Goal: Information Seeking & Learning: Find contact information

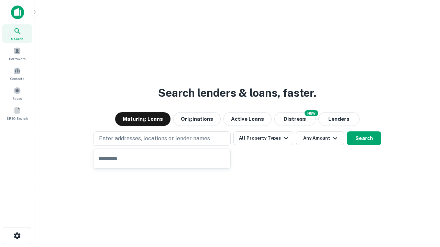
type input "**********"
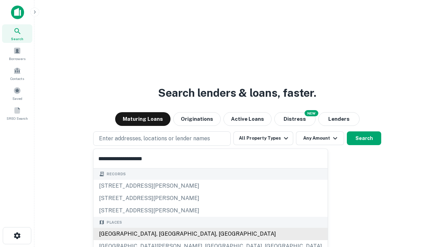
click at [164, 234] on div "Santa Monica, CA, USA" at bounding box center [210, 234] width 234 height 12
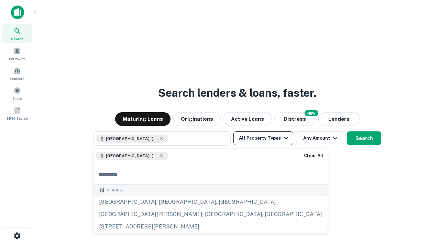
click at [263, 139] on button "All Property Types" at bounding box center [263, 139] width 60 height 14
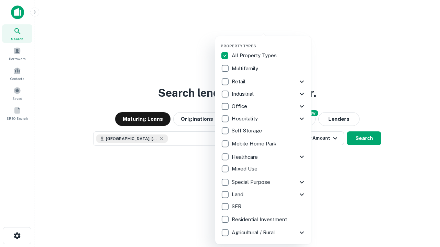
click at [269, 42] on button "button" at bounding box center [269, 42] width 96 height 0
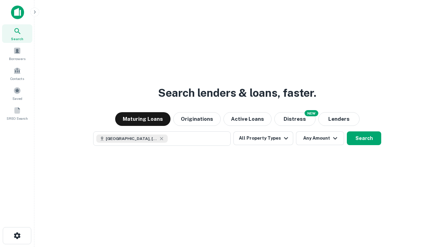
scroll to position [11, 0]
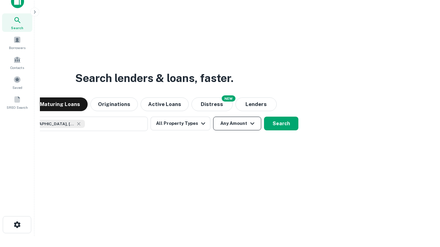
click at [213, 117] on button "Any Amount" at bounding box center [237, 124] width 48 height 14
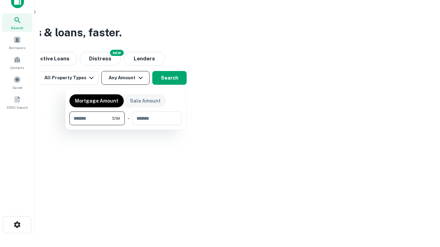
type input "*******"
click at [125, 125] on button "button" at bounding box center [125, 125] width 112 height 0
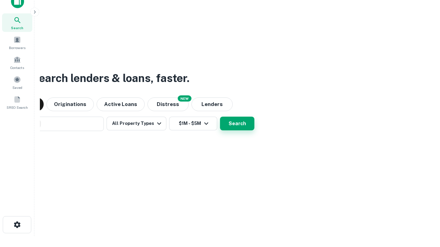
click at [220, 117] on button "Search" at bounding box center [237, 124] width 34 height 14
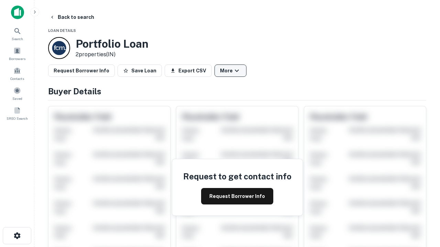
click at [230, 71] on button "More" at bounding box center [230, 71] width 32 height 12
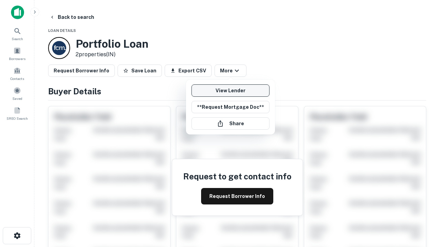
click at [230, 91] on link "View Lender" at bounding box center [230, 91] width 78 height 12
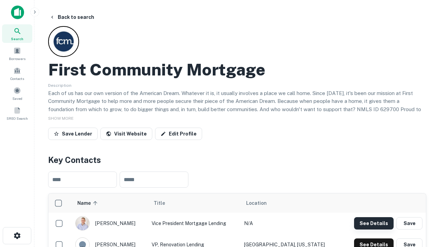
click at [374, 223] on button "See Details" at bounding box center [374, 224] width 40 height 12
click at [17, 236] on icon "button" at bounding box center [17, 236] width 8 height 8
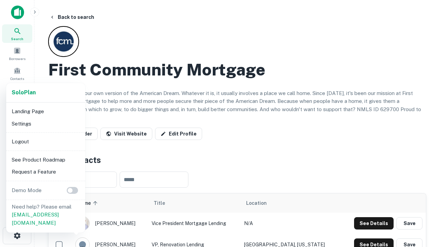
click at [45, 142] on li "Logout" at bounding box center [46, 142] width 74 height 12
